Goal: Task Accomplishment & Management: Manage account settings

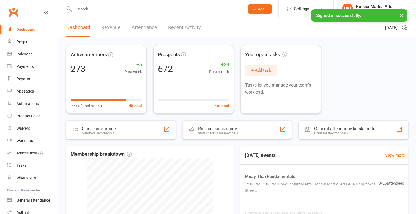
click at [111, 12] on input "text" at bounding box center [156, 9] width 169 height 8
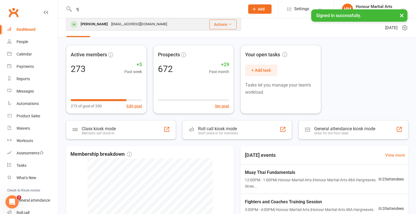
type input "tj"
click at [86, 21] on div "[PERSON_NAME]" at bounding box center [94, 24] width 31 height 8
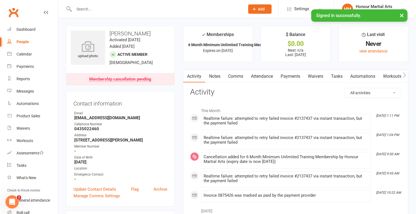
click at [292, 77] on link "Payments" at bounding box center [290, 76] width 27 height 13
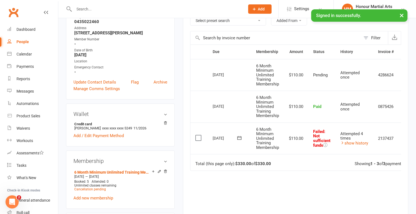
scroll to position [97, 0]
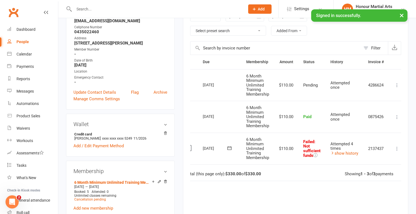
click at [400, 146] on icon at bounding box center [398, 149] width 6 height 6
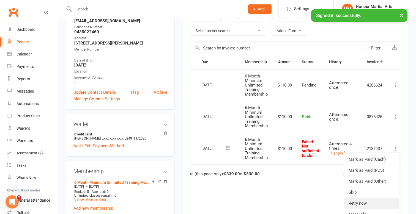
click at [359, 201] on link "Retry now" at bounding box center [371, 203] width 55 height 11
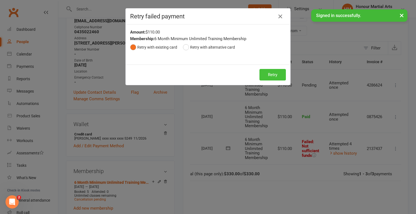
click at [270, 74] on button "Retry" at bounding box center [273, 75] width 26 height 12
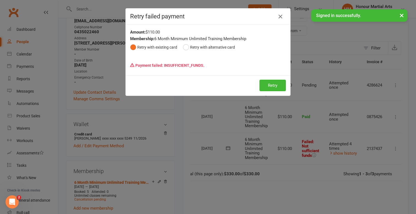
click at [279, 16] on icon "button" at bounding box center [280, 16] width 7 height 7
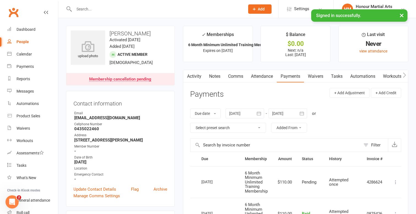
scroll to position [0, 0]
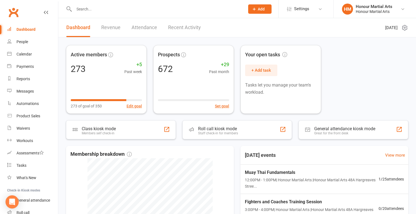
click at [136, 7] on input "text" at bounding box center [156, 9] width 169 height 8
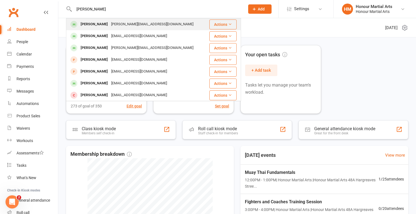
type input "Donald chen"
click at [93, 23] on div "Donald Chen" at bounding box center [94, 24] width 31 height 8
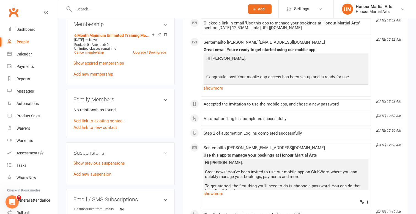
scroll to position [236, 0]
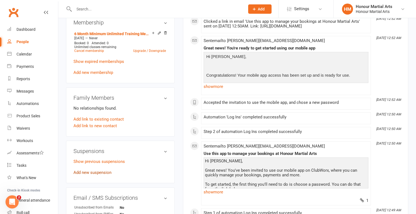
click at [99, 170] on link "Add new suspension" at bounding box center [93, 172] width 38 height 5
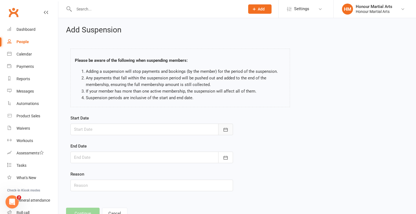
click at [225, 127] on icon "button" at bounding box center [226, 130] width 6 height 6
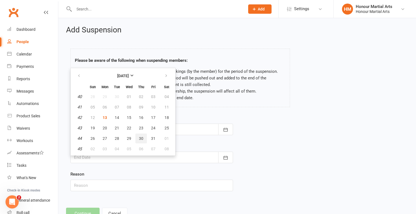
click at [142, 138] on span "30" at bounding box center [141, 139] width 4 height 4
type input "30 Oct 2025"
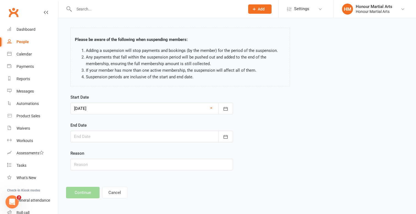
scroll to position [25, 0]
click at [120, 132] on div at bounding box center [151, 137] width 163 height 12
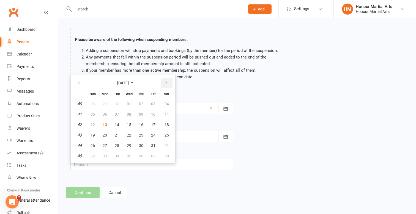
click at [168, 81] on icon "button" at bounding box center [166, 83] width 4 height 4
click at [154, 134] on button "21" at bounding box center [154, 136] width 12 height 10
type input "21 Nov 2025"
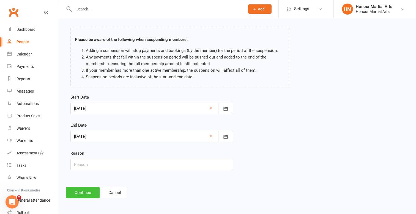
click at [86, 190] on button "Continue" at bounding box center [83, 193] width 34 height 12
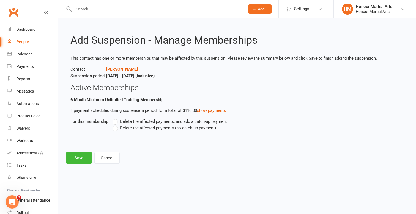
click at [116, 128] on label "Delete the affected payments (no catch-up payment)" at bounding box center [165, 128] width 104 height 7
click at [116, 125] on input "Delete the affected payments (no catch-up payment)" at bounding box center [115, 125] width 4 height 0
click at [81, 161] on button "Save" at bounding box center [79, 159] width 26 height 12
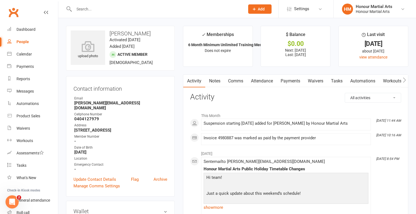
click at [142, 11] on input "text" at bounding box center [156, 9] width 169 height 8
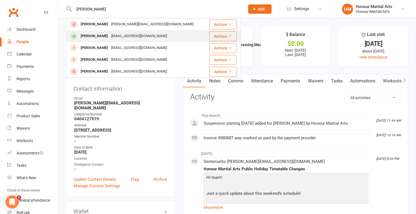
type input "Jeremy"
click at [132, 32] on div "Jeremy Yi Jeremyyi69@gmail.com" at bounding box center [137, 36] width 140 height 11
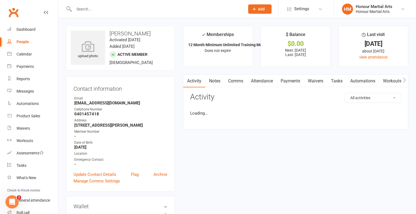
click at [295, 82] on link "Payments" at bounding box center [290, 81] width 27 height 13
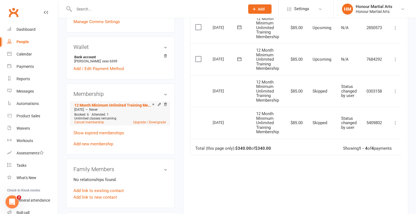
scroll to position [161, 0]
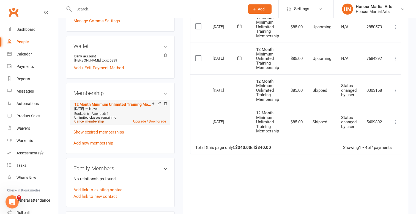
click at [87, 121] on link "Cancel membership" at bounding box center [89, 122] width 30 height 4
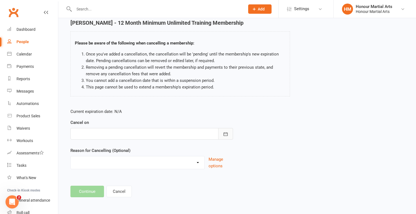
scroll to position [28, 0]
click at [229, 129] on button "button" at bounding box center [225, 134] width 15 height 12
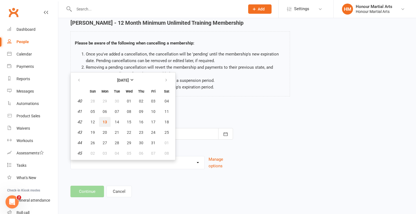
click at [104, 120] on span "13" at bounding box center [105, 122] width 4 height 4
type input "[DATE]"
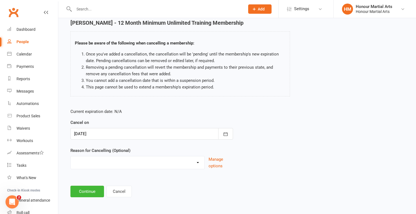
select select "1"
click at [92, 188] on button "Continue" at bounding box center [87, 192] width 34 height 12
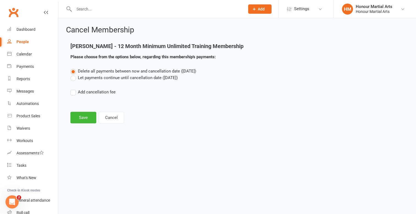
scroll to position [0, 0]
click at [87, 119] on button "Save" at bounding box center [83, 118] width 26 height 12
